Goal: Use online tool/utility: Utilize a website feature to perform a specific function

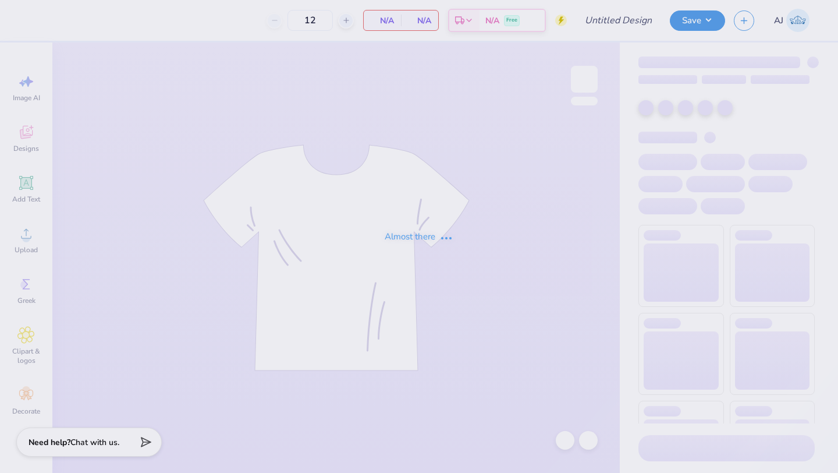
type input "HRS against hazing"
type input "20"
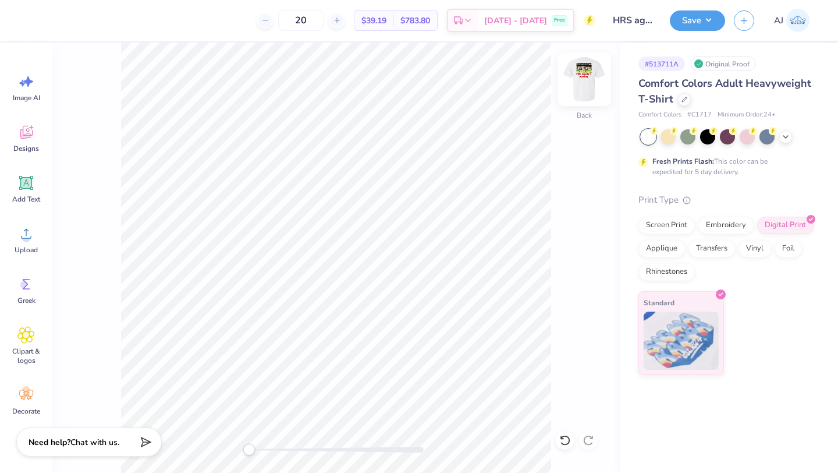
click at [582, 83] on img at bounding box center [584, 79] width 47 height 47
click at [24, 130] on icon at bounding box center [25, 131] width 17 height 17
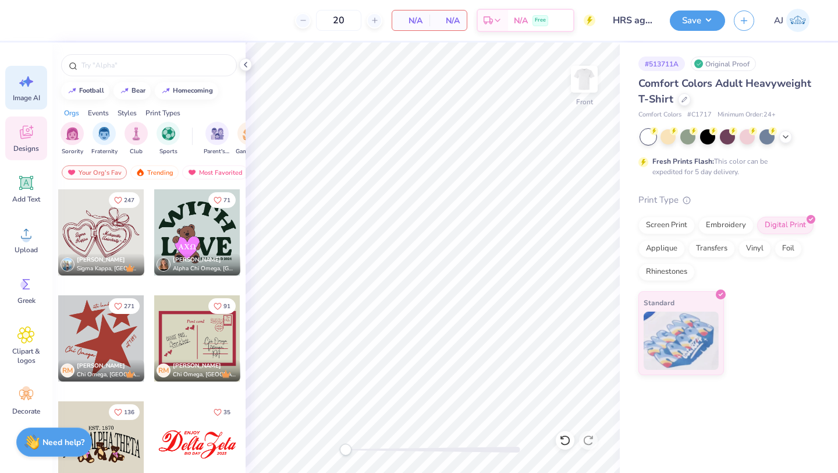
click at [15, 85] on div "Image AI" at bounding box center [26, 88] width 42 height 44
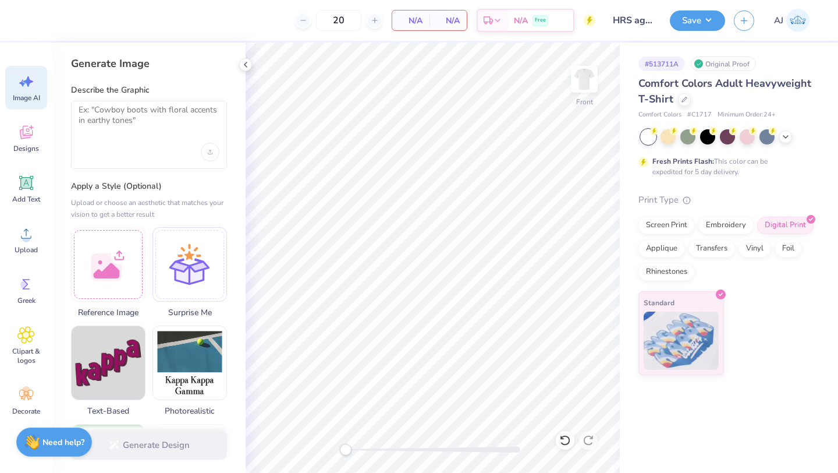
click at [127, 137] on div at bounding box center [149, 135] width 156 height 68
click at [182, 282] on div at bounding box center [190, 262] width 75 height 75
click at [164, 140] on div at bounding box center [149, 135] width 156 height 68
click at [145, 129] on textarea at bounding box center [149, 119] width 141 height 29
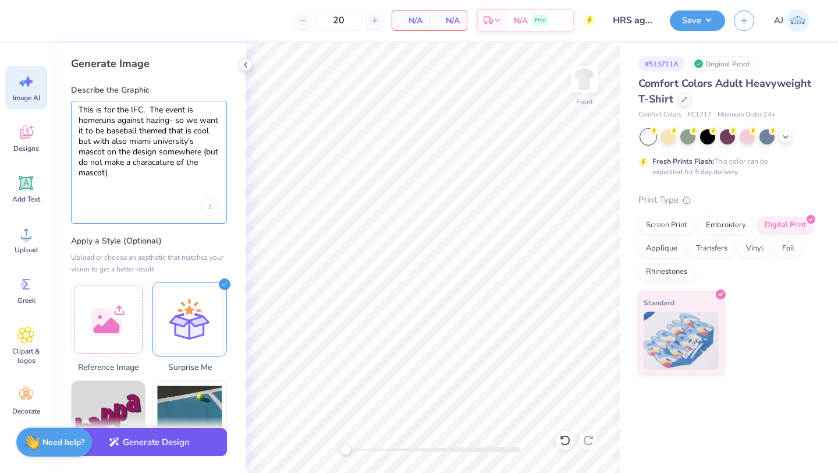
type textarea "This is for the IFC. The event is homeruns against hazing- so we want it to be …"
click at [127, 450] on button "Generate Design" at bounding box center [149, 442] width 156 height 29
